Goal: Browse casually: Explore the website without a specific task or goal

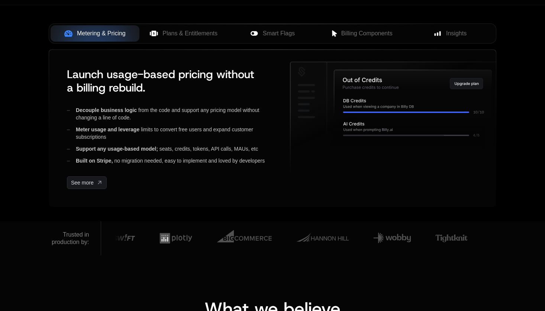
scroll to position [277, 0]
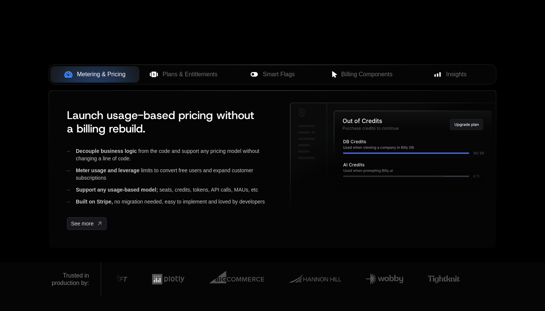
click at [176, 74] on span "Plans & Entitlements" at bounding box center [190, 74] width 55 height 9
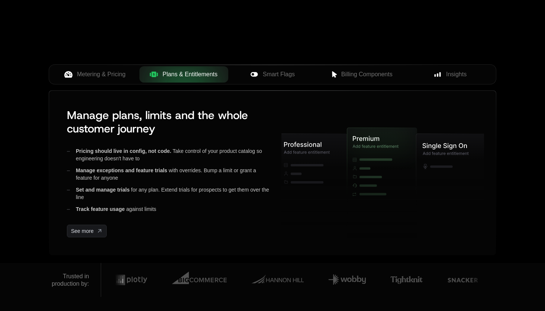
click at [260, 74] on div "Smart Flags" at bounding box center [272, 74] width 77 height 9
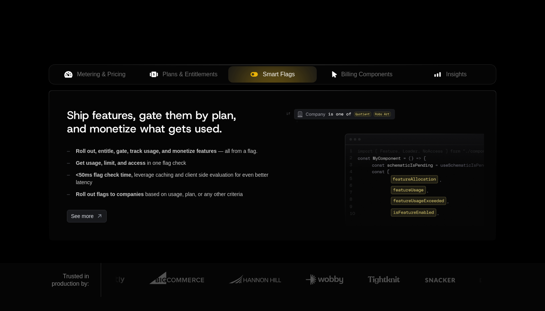
click at [382, 76] on span "Billing Components" at bounding box center [367, 74] width 51 height 9
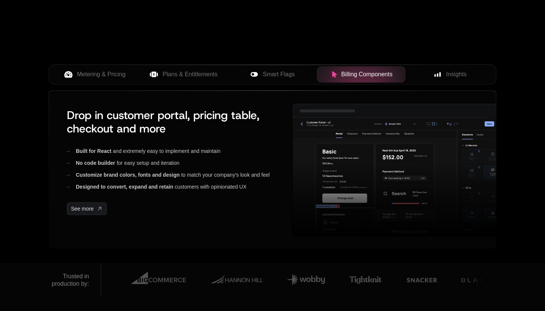
click at [457, 79] on button "Insights" at bounding box center [450, 74] width 89 height 16
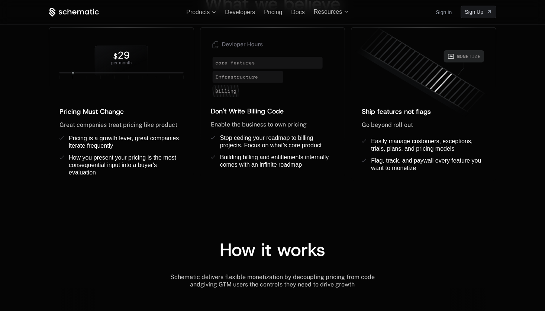
scroll to position [525, 0]
